Goal: Task Accomplishment & Management: Manage account settings

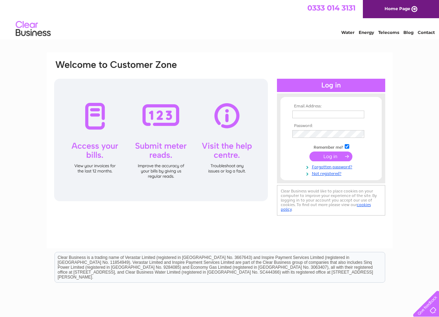
type input "helen@whbsutherland.co.uk"
click at [328, 154] on input "submit" at bounding box center [331, 156] width 43 height 10
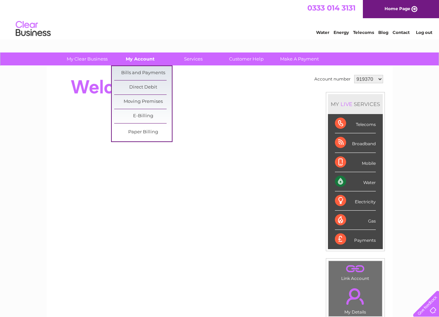
click at [150, 58] on link "My Account" at bounding box center [141, 58] width 58 height 13
click at [148, 71] on link "Bills and Payments" at bounding box center [143, 73] width 58 height 14
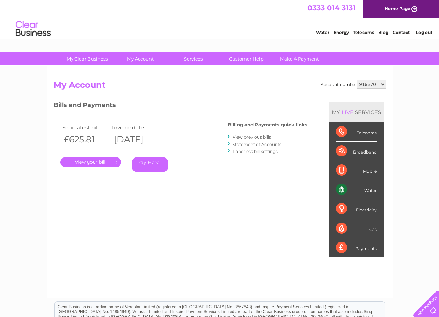
click at [105, 162] on link "." at bounding box center [90, 162] width 61 height 10
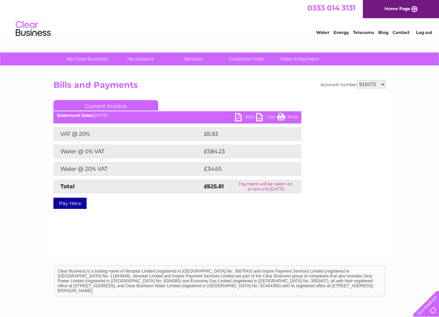
click at [248, 116] on link "PDF" at bounding box center [245, 118] width 21 height 10
